Goal: Task Accomplishment & Management: Use online tool/utility

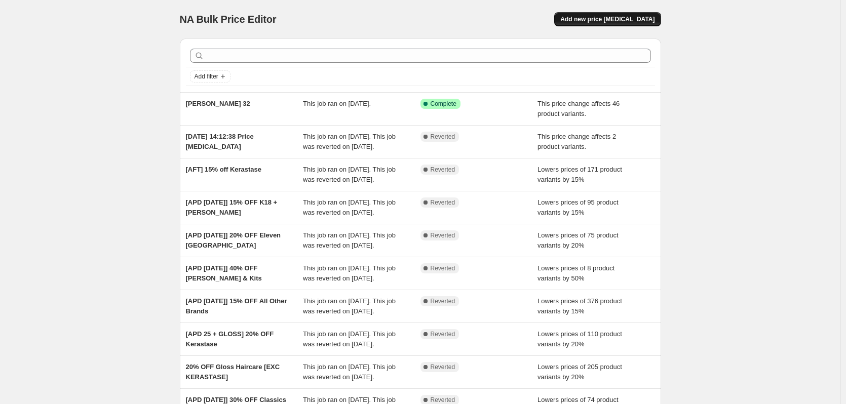
click at [591, 22] on span "Add new price [MEDICAL_DATA]" at bounding box center [607, 19] width 94 height 8
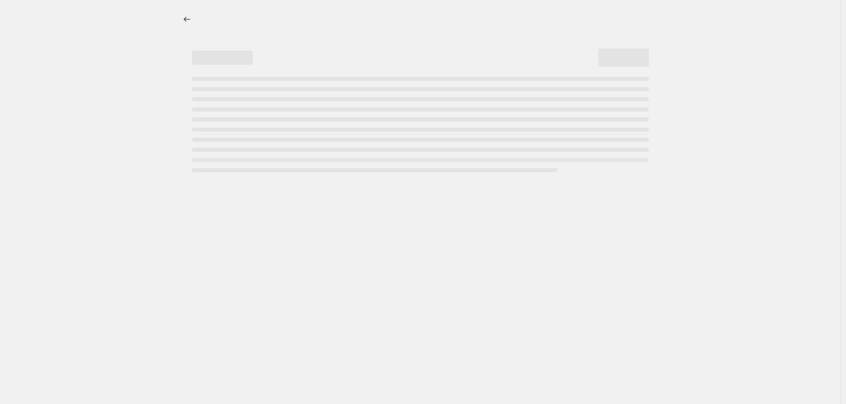
select select "percentage"
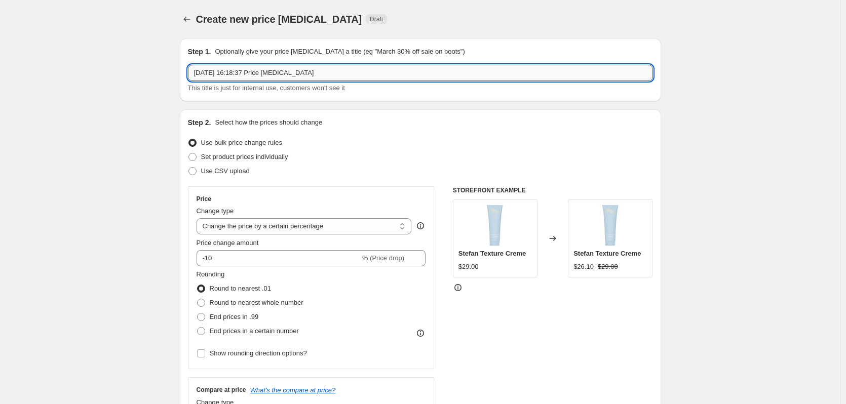
click at [239, 80] on input "28 Aug 2025, 16:18:37 Price change job" at bounding box center [420, 73] width 465 height 16
type input "Stefan 32 missed products"
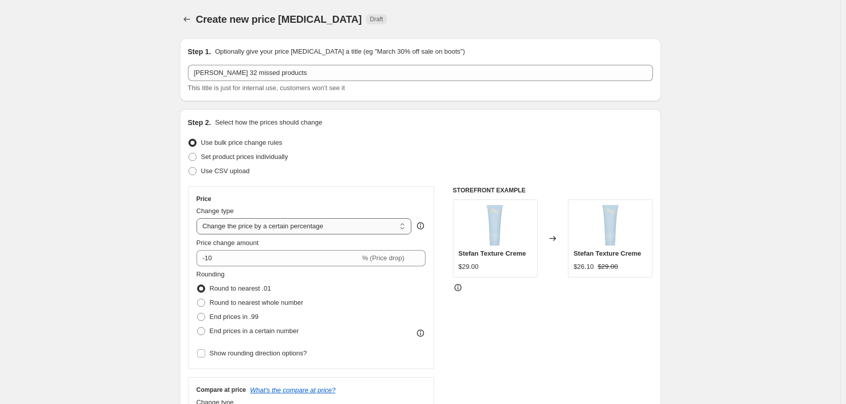
click at [210, 220] on select "Change the price to a certain amount Change the price by a certain amount Chang…" at bounding box center [304, 226] width 215 height 16
select select "pcap"
click at [199, 218] on select "Change the price to a certain amount Change the price by a certain amount Chang…" at bounding box center [304, 226] width 215 height 16
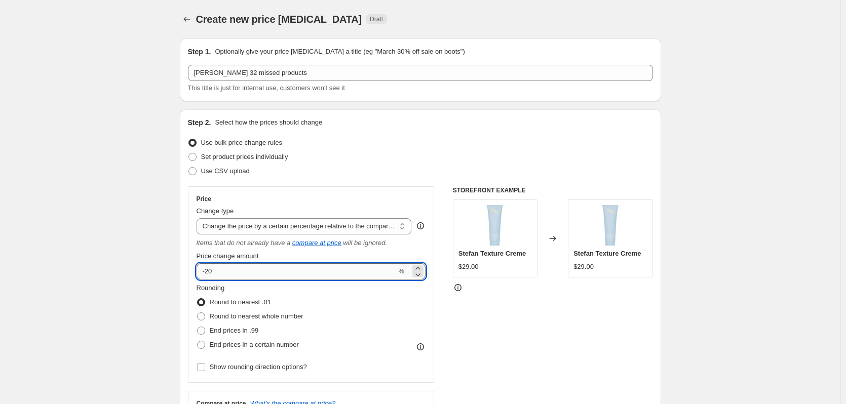
drag, startPoint x: 208, startPoint y: 273, endPoint x: 223, endPoint y: 268, distance: 15.4
click at [223, 268] on input "-20" at bounding box center [297, 272] width 200 height 16
type input "-32"
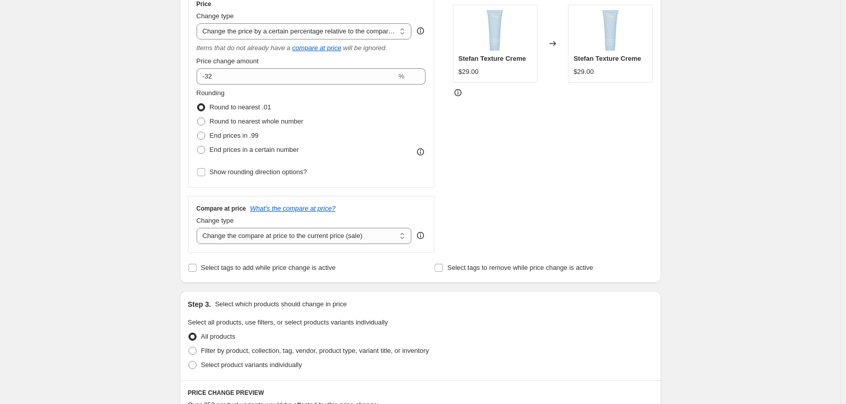
scroll to position [203, 0]
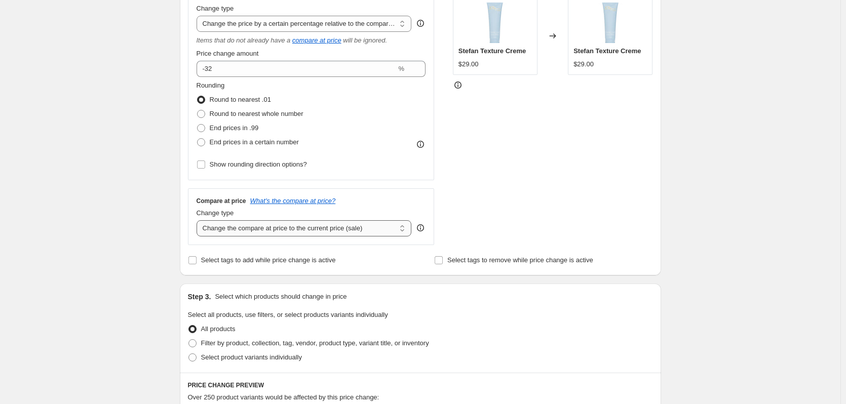
click at [273, 232] on select "Change the compare at price to the current price (sale) Change the compare at p…" at bounding box center [304, 228] width 215 height 16
select select "no_change"
click at [199, 220] on select "Change the compare at price to the current price (sale) Change the compare at p…" at bounding box center [304, 228] width 215 height 16
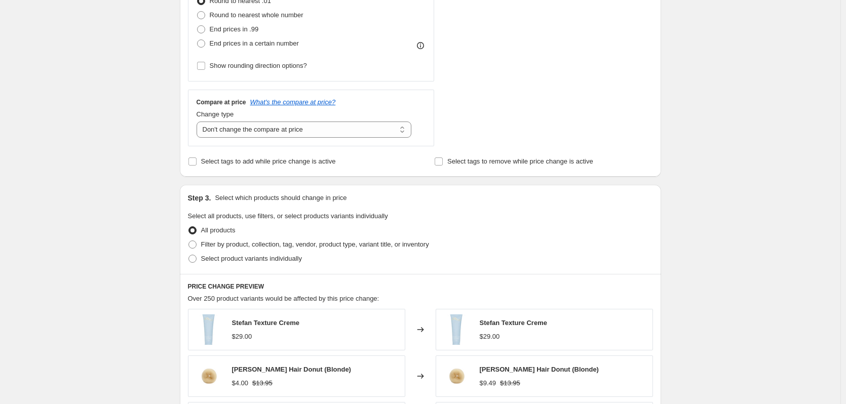
scroll to position [304, 0]
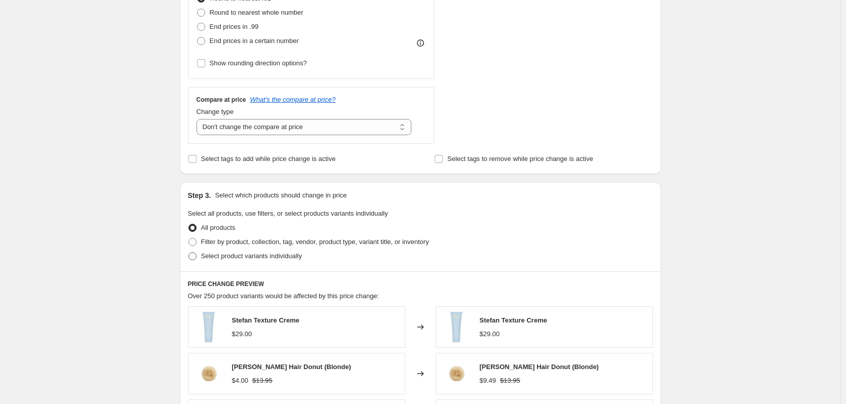
click at [206, 254] on span "Select product variants individually" at bounding box center [251, 256] width 101 height 8
click at [189, 253] on input "Select product variants individually" at bounding box center [189, 252] width 1 height 1
radio input "true"
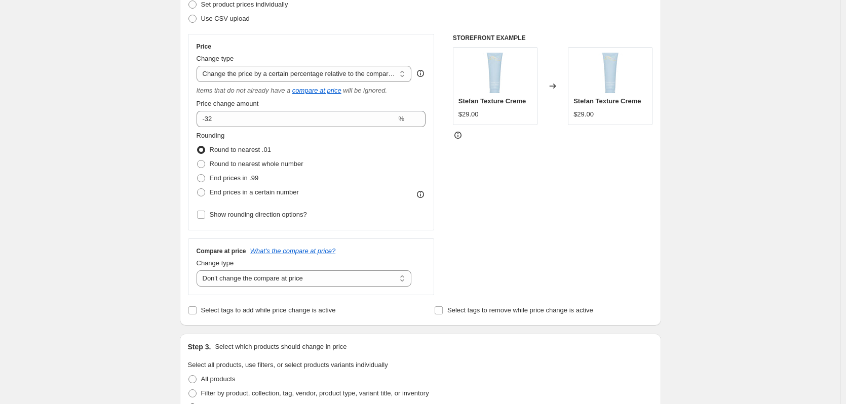
scroll to position [144, 0]
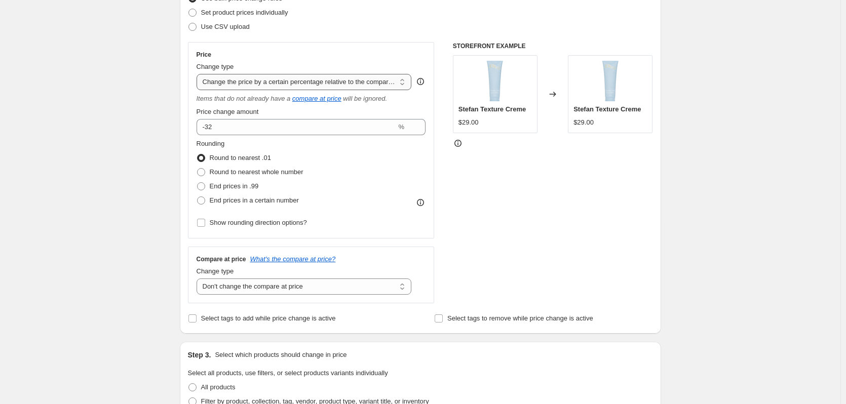
click at [264, 88] on select "Change the price to a certain amount Change the price by a certain amount Chang…" at bounding box center [304, 82] width 215 height 16
click at [142, 114] on div "Create new price change job. This page is ready Create new price change job Dra…" at bounding box center [420, 257] width 841 height 802
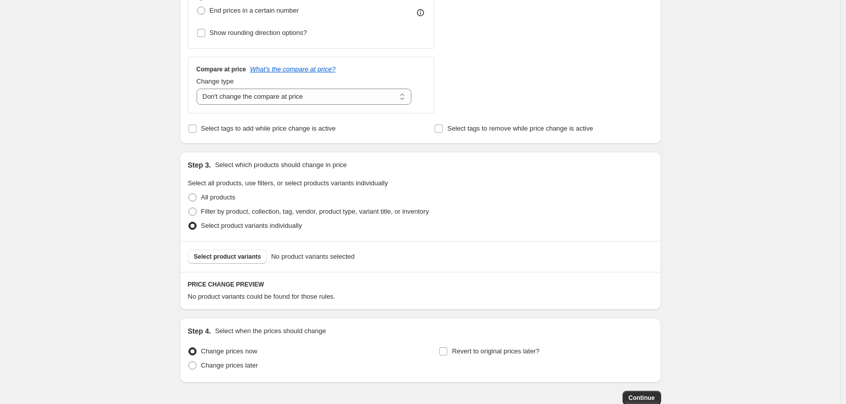
scroll to position [347, 0]
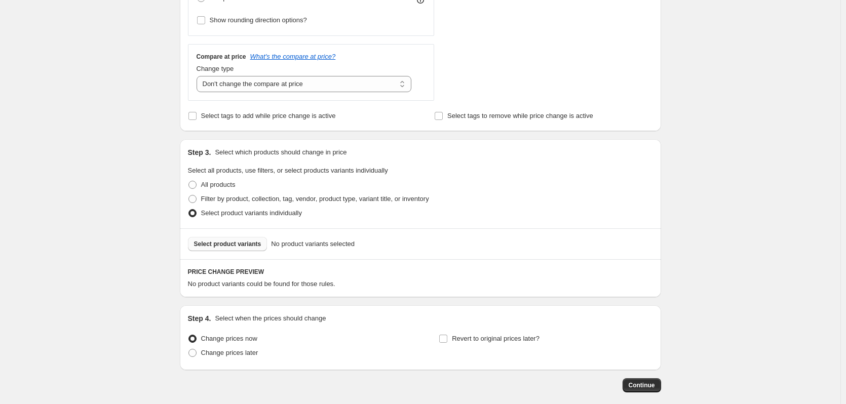
click at [235, 248] on span "Select product variants" at bounding box center [227, 244] width 67 height 8
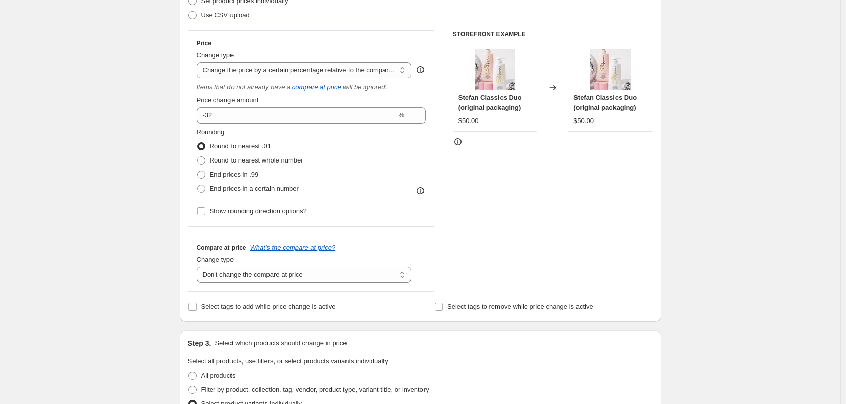
scroll to position [144, 0]
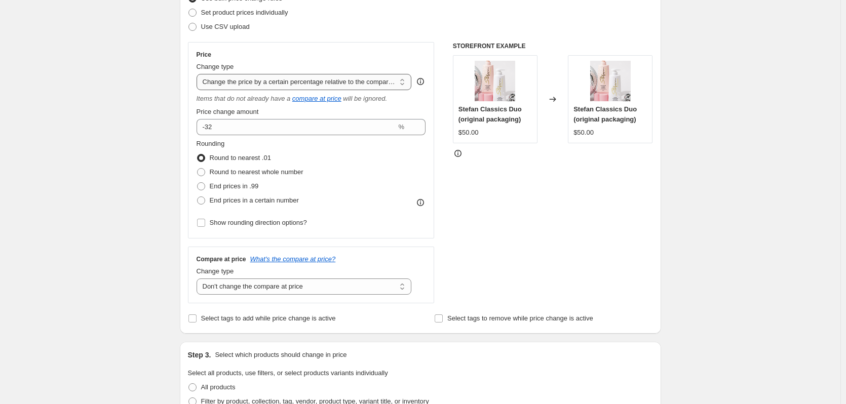
click at [350, 86] on select "Change the price to a certain amount Change the price by a certain amount Chang…" at bounding box center [304, 82] width 215 height 16
click at [199, 74] on select "Change the price to a certain amount Change the price by a certain amount Chang…" at bounding box center [304, 82] width 215 height 16
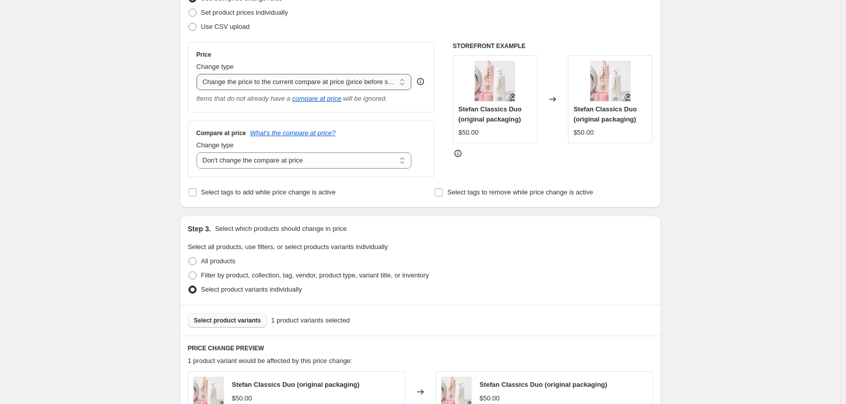
click at [341, 85] on select "Change the price to a certain amount Change the price by a certain amount Chang…" at bounding box center [304, 82] width 215 height 16
select select "pcap"
click at [199, 74] on select "Change the price to a certain amount Change the price by a certain amount Chang…" at bounding box center [304, 82] width 215 height 16
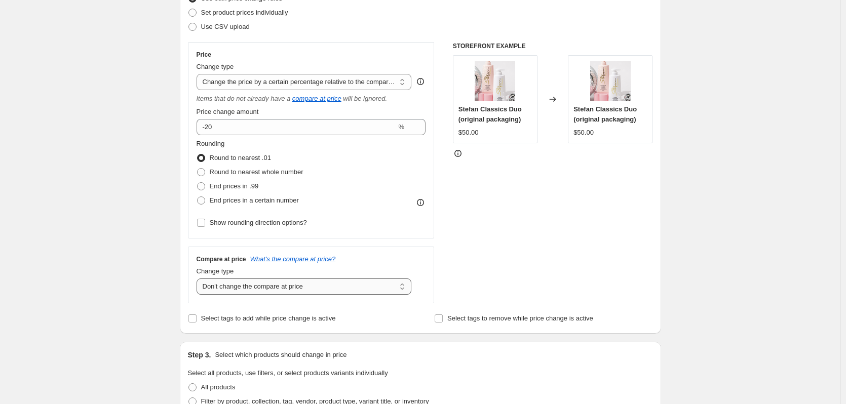
click at [309, 283] on select "Change the compare at price to the current price (sale) Change the compare at p…" at bounding box center [304, 287] width 215 height 16
click at [199, 279] on select "Change the compare at price to the current price (sale) Change the compare at p…" at bounding box center [304, 287] width 215 height 16
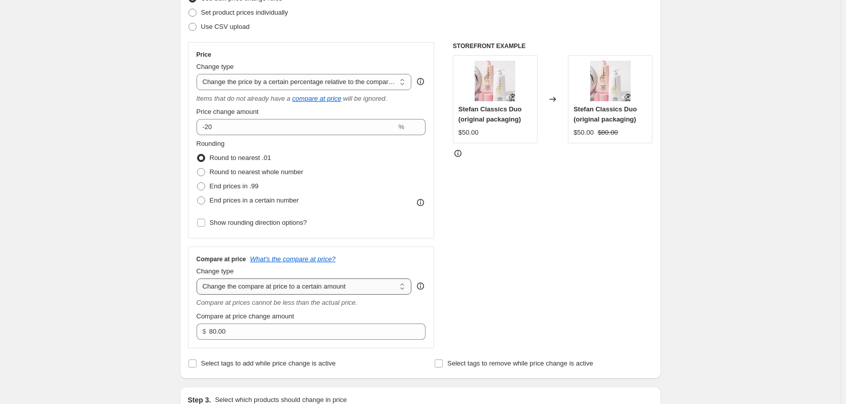
click at [304, 289] on select "Change the compare at price to the current price (sale) Change the compare at p…" at bounding box center [304, 287] width 215 height 16
click at [199, 279] on select "Change the compare at price to the current price (sale) Change the compare at p…" at bounding box center [304, 287] width 215 height 16
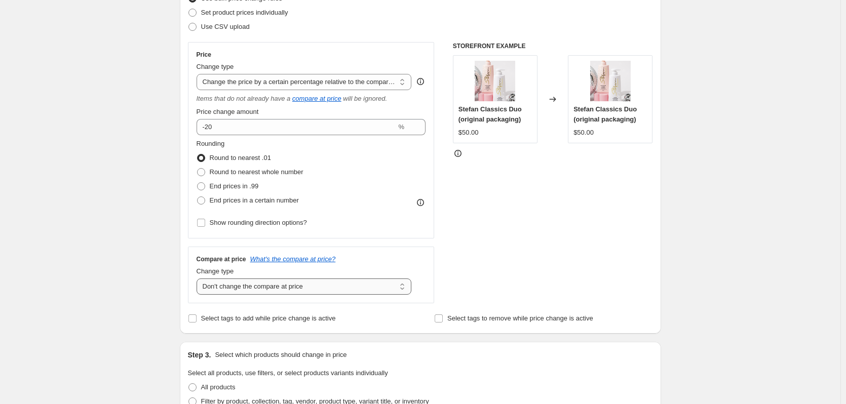
click at [298, 289] on select "Change the compare at price to the current price (sale) Change the compare at p…" at bounding box center [304, 287] width 215 height 16
select select "pp"
click at [199, 279] on select "Change the compare at price to the current price (sale) Change the compare at p…" at bounding box center [304, 287] width 215 height 16
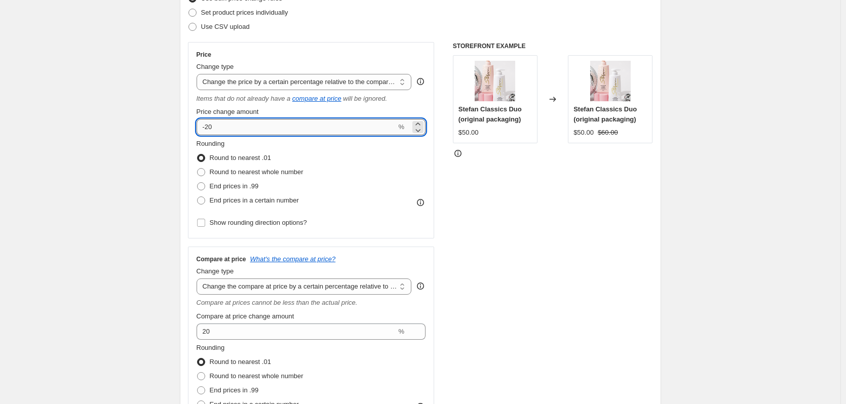
drag, startPoint x: 207, startPoint y: 129, endPoint x: 214, endPoint y: 126, distance: 7.7
click at [214, 126] on input "-20" at bounding box center [297, 127] width 200 height 16
type input "-32"
click at [149, 157] on div "Create new price change job. This page is ready Create new price change job Dra…" at bounding box center [420, 361] width 841 height 1010
click at [288, 85] on select "Change the price to a certain amount Change the price by a certain amount Chang…" at bounding box center [304, 82] width 215 height 16
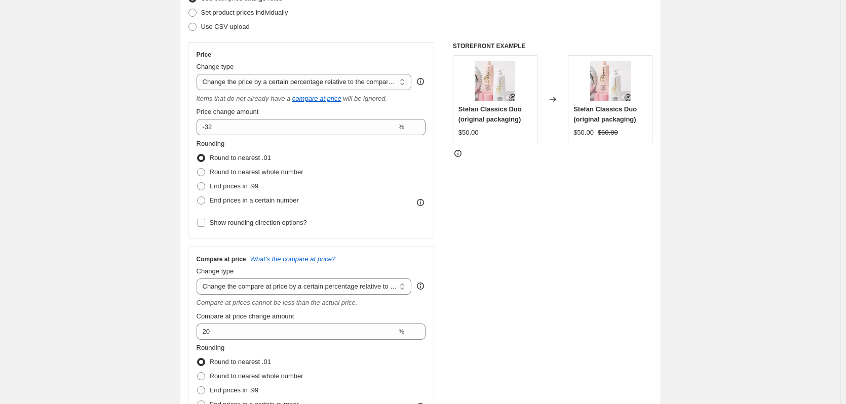
click at [164, 152] on div "Create new price change job. This page is ready Create new price change job Dra…" at bounding box center [420, 361] width 841 height 1010
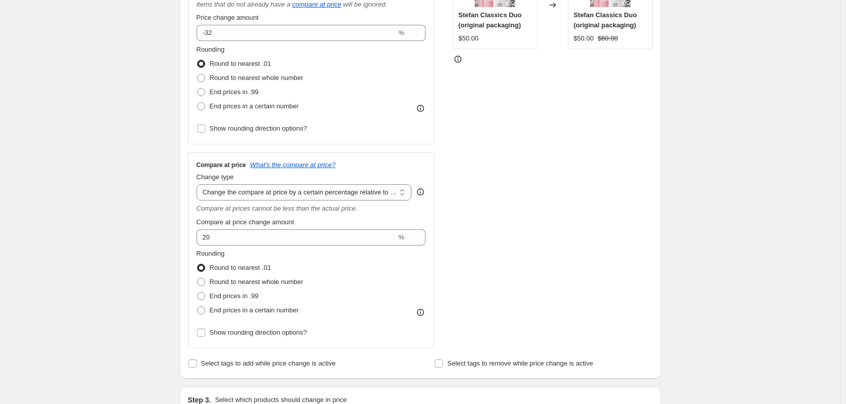
scroll to position [246, 0]
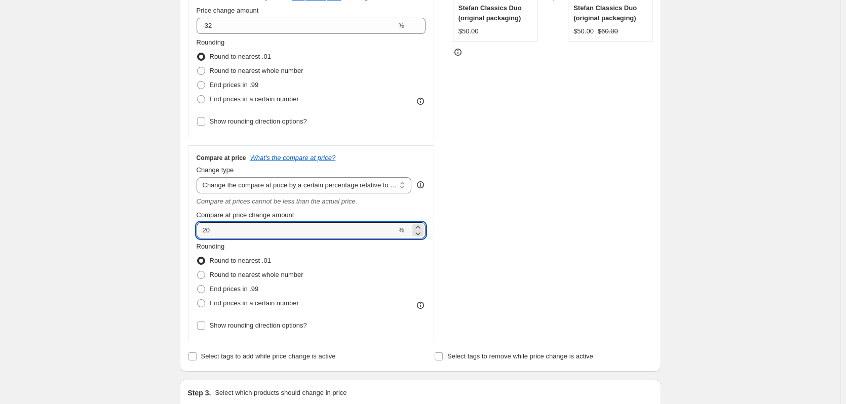
drag, startPoint x: 228, startPoint y: 235, endPoint x: 230, endPoint y: 215, distance: 19.4
click at [220, 236] on input "20" at bounding box center [297, 230] width 200 height 16
click at [251, 191] on select "Change the compare at price to the current price (sale) Change the compare at p…" at bounding box center [304, 185] width 215 height 16
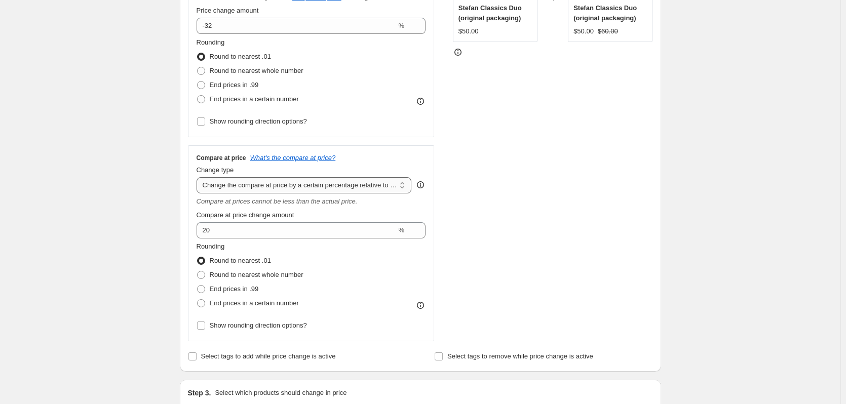
select select "no_change"
click at [199, 177] on select "Change the compare at price to the current price (sale) Change the compare at p…" at bounding box center [304, 185] width 215 height 16
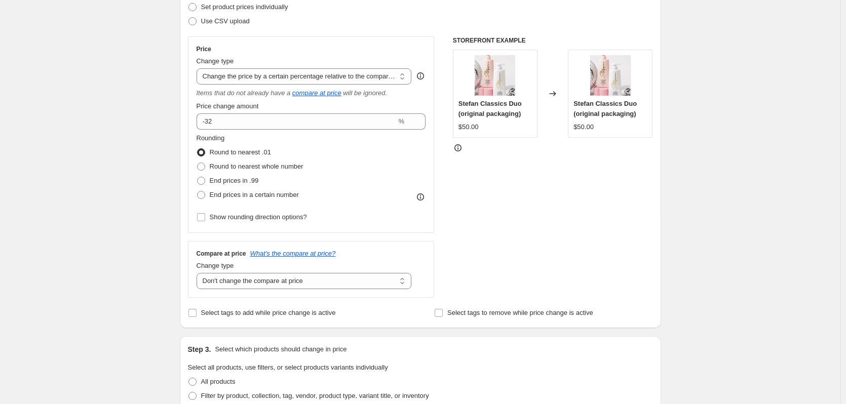
scroll to position [144, 0]
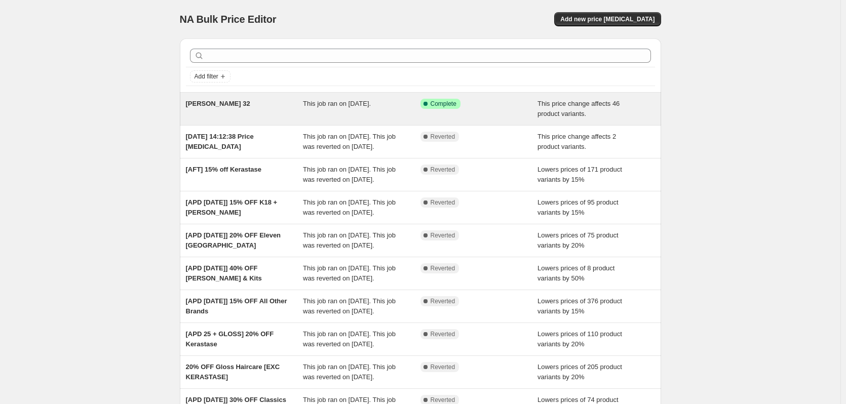
click at [257, 108] on div "[PERSON_NAME] 32" at bounding box center [245, 109] width 118 height 20
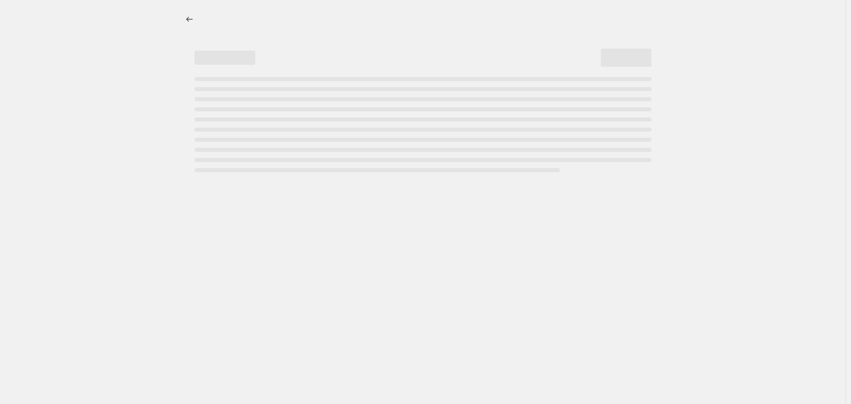
select select "pcap"
select select "no_change"
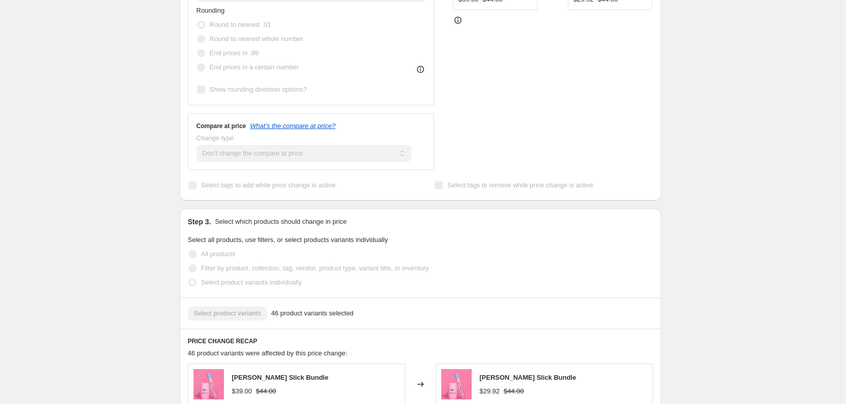
scroll to position [355, 0]
